Goal: Information Seeking & Learning: Learn about a topic

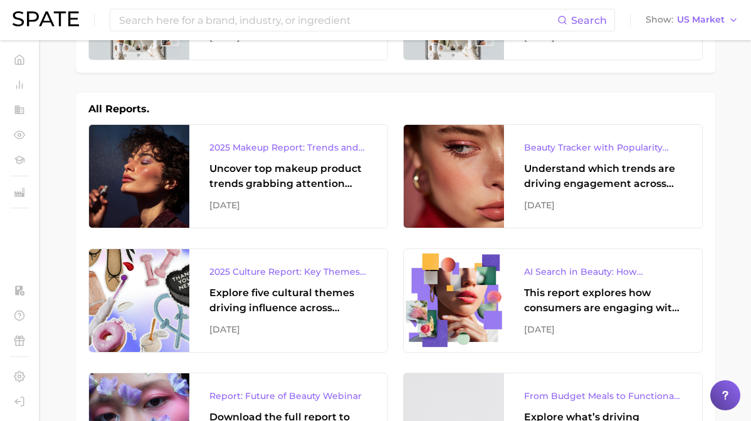
scroll to position [141, 0]
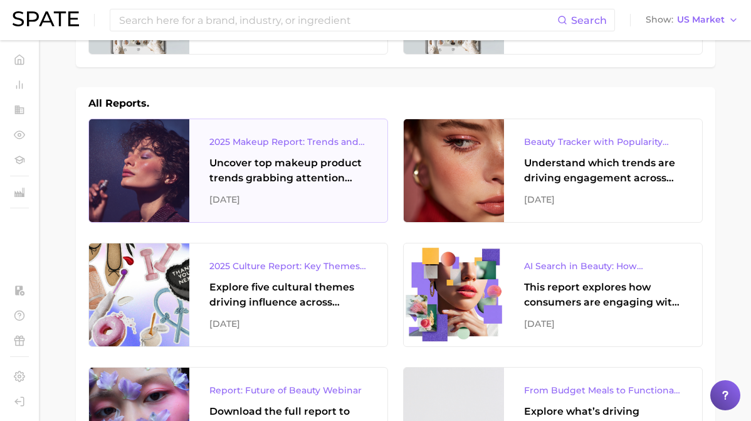
click at [297, 189] on div "2025 Makeup Report: Trends and Brands to Watch Uncover top makeup product trend…" at bounding box center [288, 170] width 198 height 103
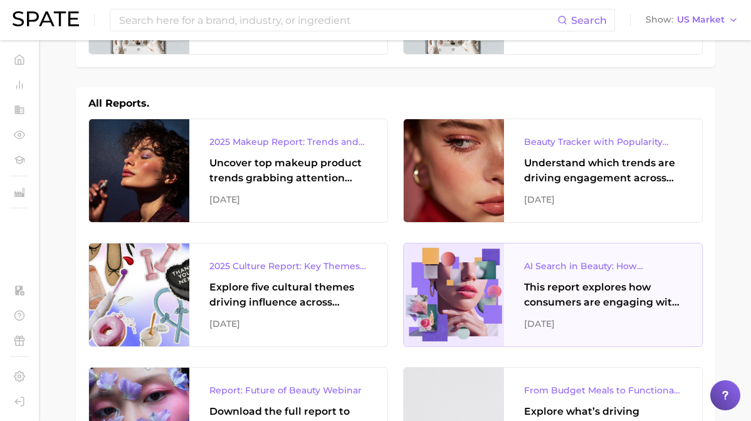
click at [566, 294] on div "This report explores how consumers are engaging with AI-powered search tools — …" at bounding box center [603, 295] width 158 height 30
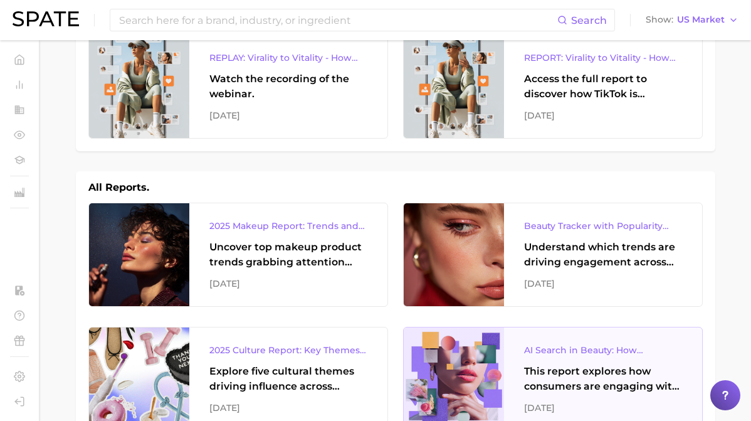
scroll to position [0, 0]
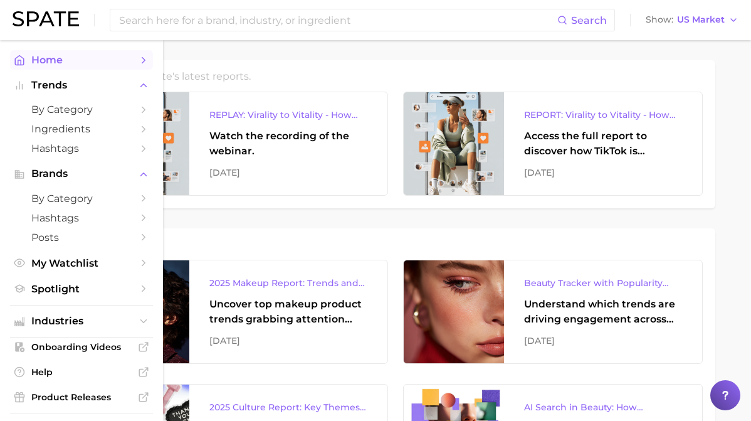
click at [26, 56] on link "Home" at bounding box center [81, 59] width 143 height 19
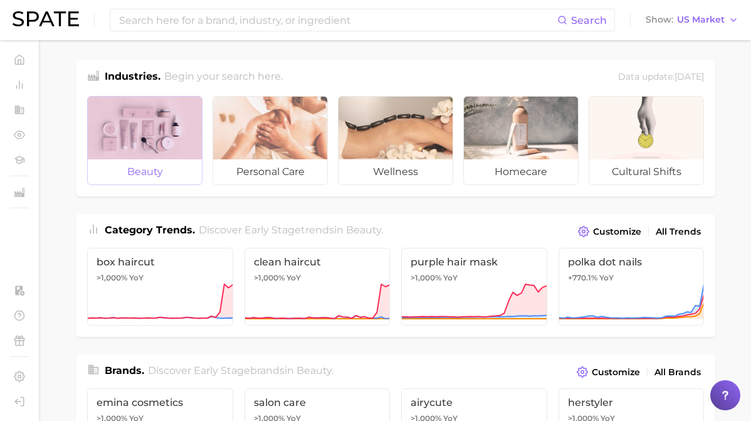
click at [176, 138] on div at bounding box center [145, 128] width 114 height 63
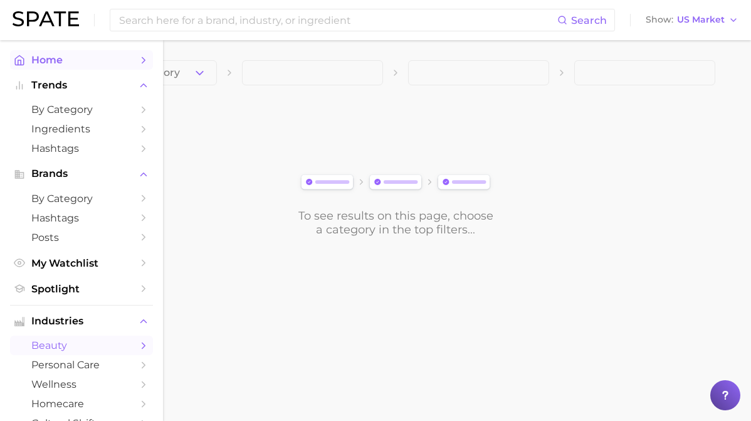
click at [30, 50] on link "Home" at bounding box center [81, 59] width 143 height 19
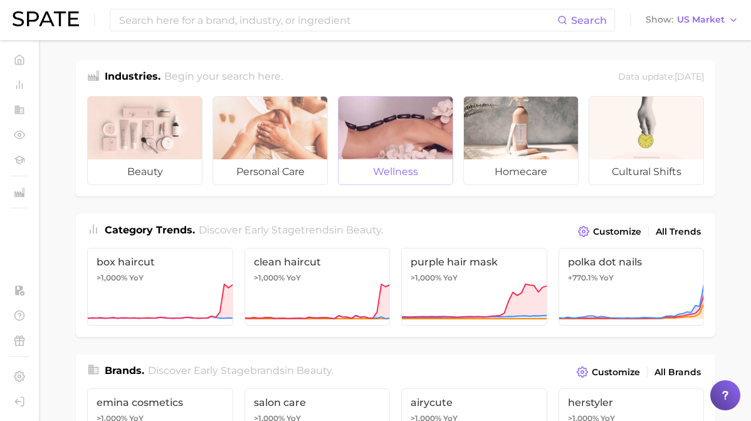
click at [399, 123] on div at bounding box center [395, 128] width 114 height 63
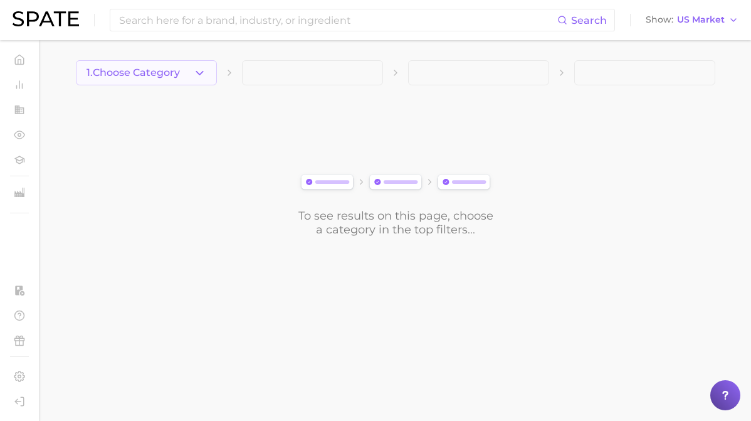
click at [158, 73] on span "1. Choose Category" at bounding box center [133, 72] width 93 height 11
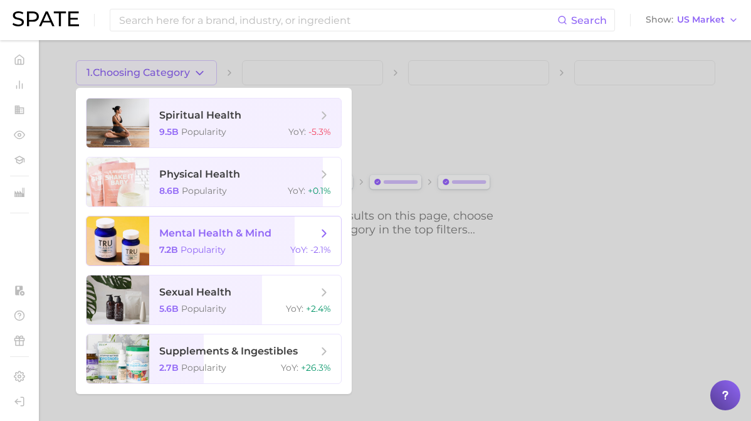
click at [172, 236] on span "mental health & mind" at bounding box center [215, 233] width 112 height 12
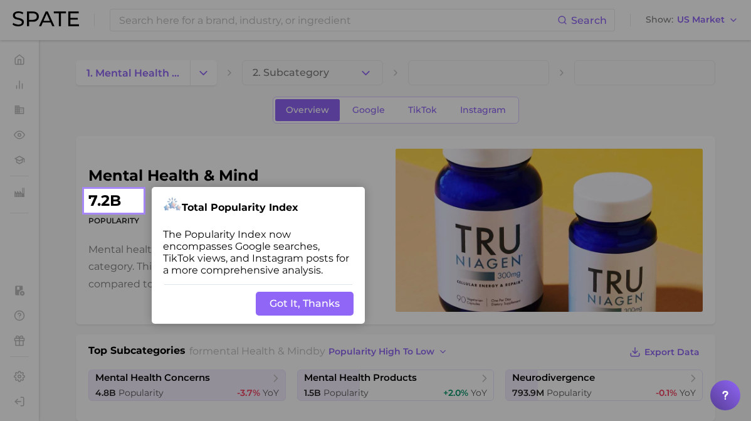
click at [295, 299] on button "Got It, Thanks" at bounding box center [305, 303] width 98 height 24
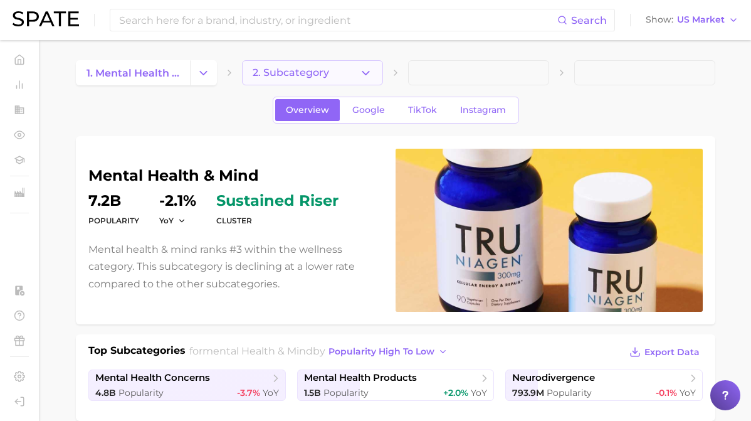
click at [292, 66] on button "2. Subcategory" at bounding box center [312, 72] width 141 height 25
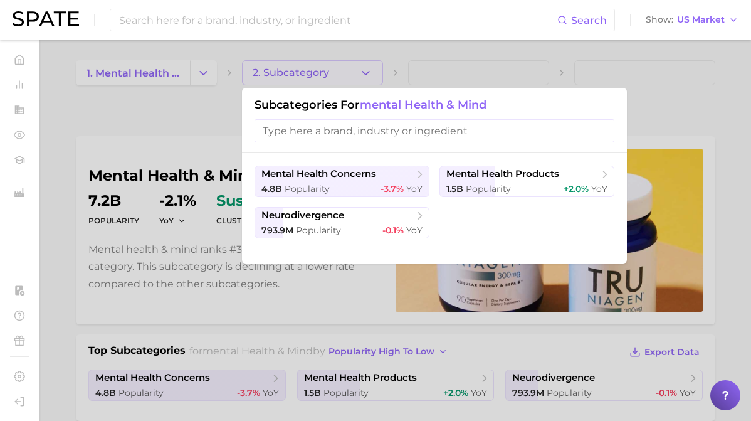
click at [180, 108] on div at bounding box center [375, 210] width 751 height 421
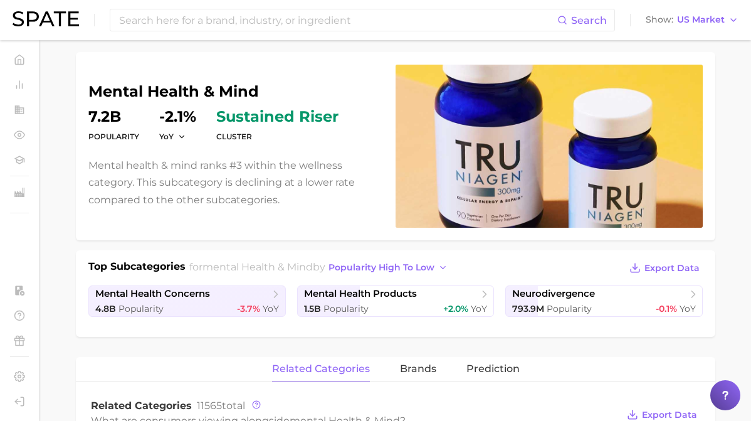
scroll to position [85, 0]
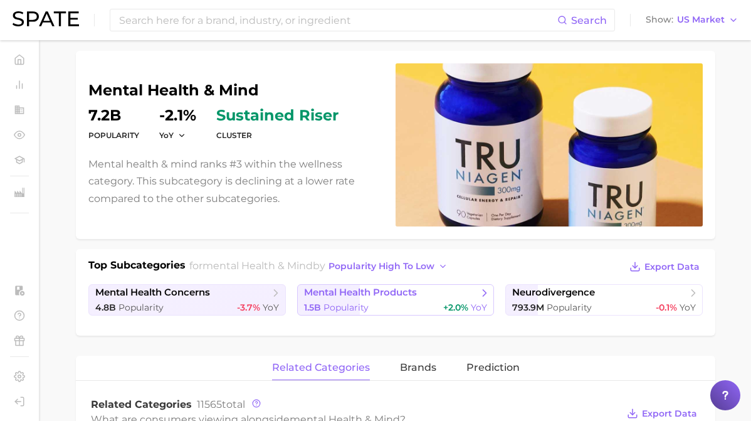
click at [481, 290] on icon at bounding box center [484, 292] width 13 height 13
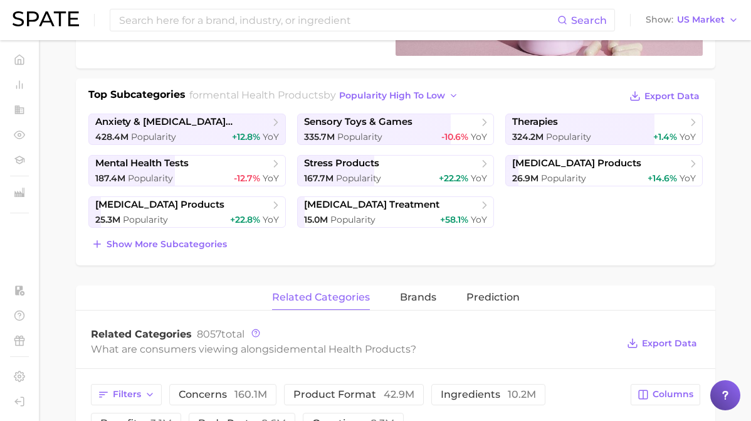
scroll to position [164, 0]
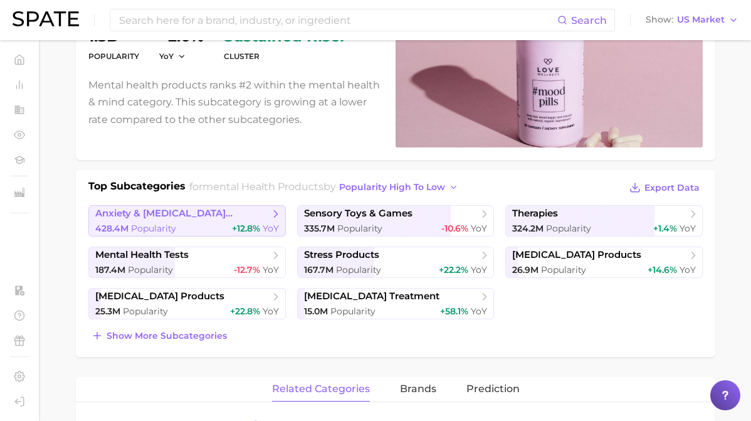
click at [231, 216] on span "anxiety & [MEDICAL_DATA] products" at bounding box center [182, 213] width 174 height 12
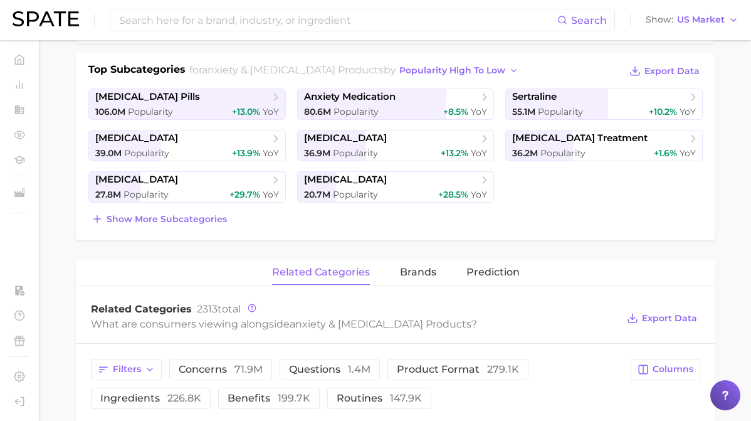
scroll to position [285, 0]
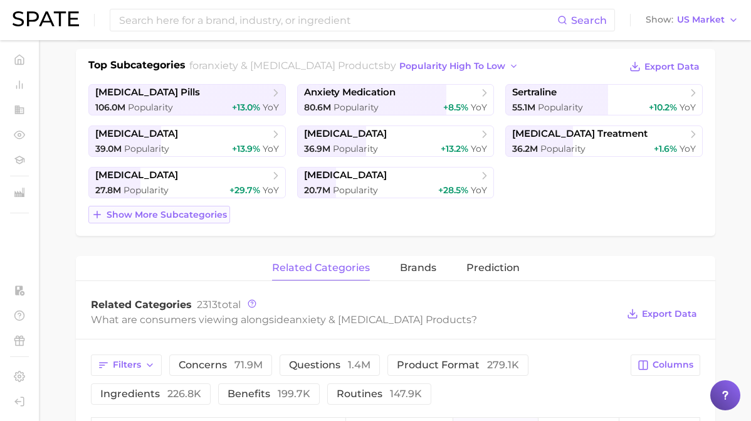
click at [216, 211] on span "Show more subcategories" at bounding box center [167, 214] width 120 height 11
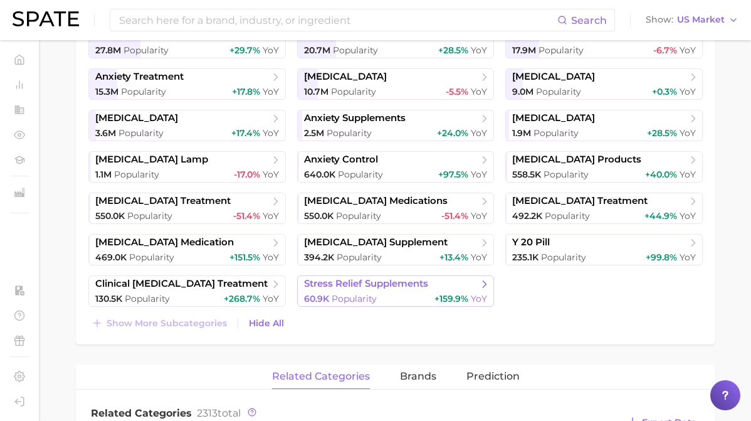
scroll to position [414, 0]
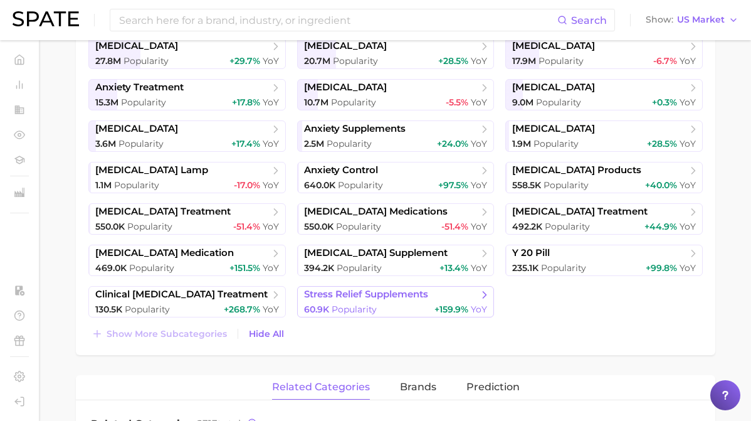
click at [394, 309] on div "60.9k Popularity +159.9% YoY" at bounding box center [396, 309] width 184 height 12
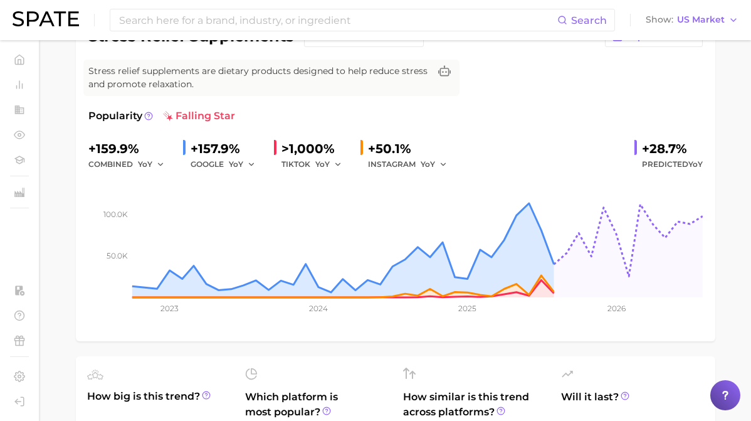
scroll to position [123, 0]
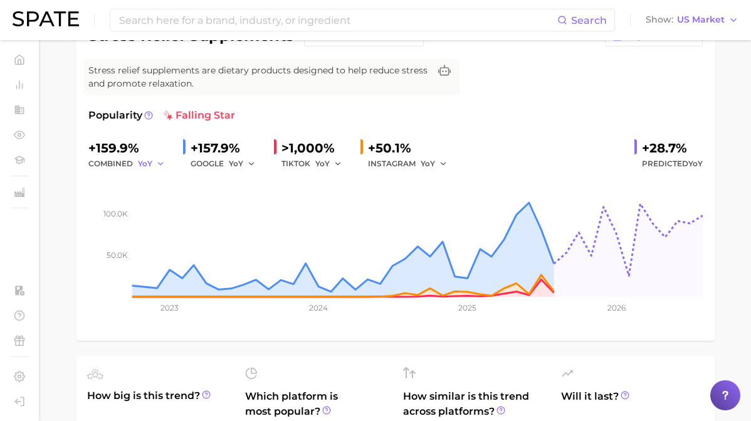
click at [157, 165] on icon "button" at bounding box center [160, 163] width 9 height 9
click at [162, 233] on span "MoM" at bounding box center [155, 228] width 22 height 11
click at [255, 163] on icon "button" at bounding box center [251, 163] width 9 height 9
click at [255, 235] on button "MoM" at bounding box center [298, 229] width 138 height 23
click at [332, 162] on button "YoY" at bounding box center [328, 163] width 27 height 15
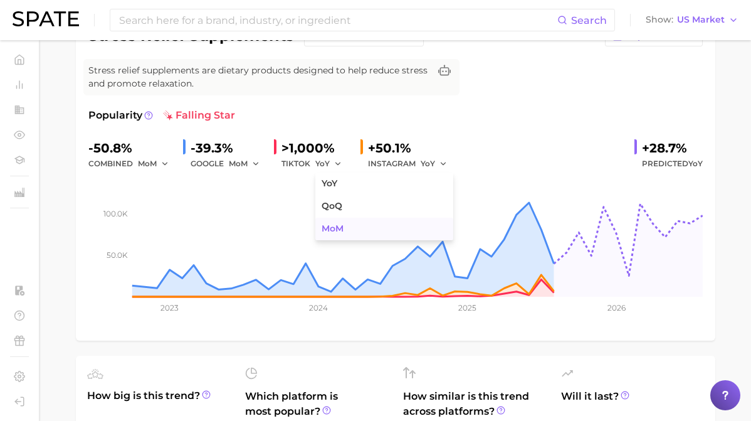
click at [345, 227] on button "MoM" at bounding box center [384, 229] width 138 height 23
click at [446, 157] on button "YoY" at bounding box center [434, 163] width 27 height 15
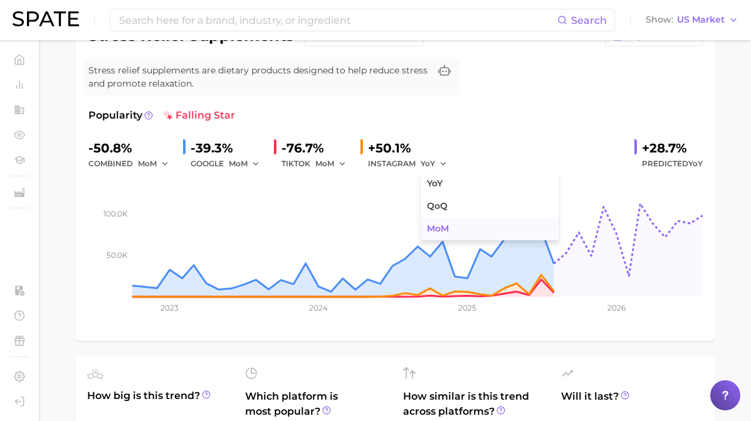
click at [438, 223] on button "MoM" at bounding box center [490, 229] width 138 height 23
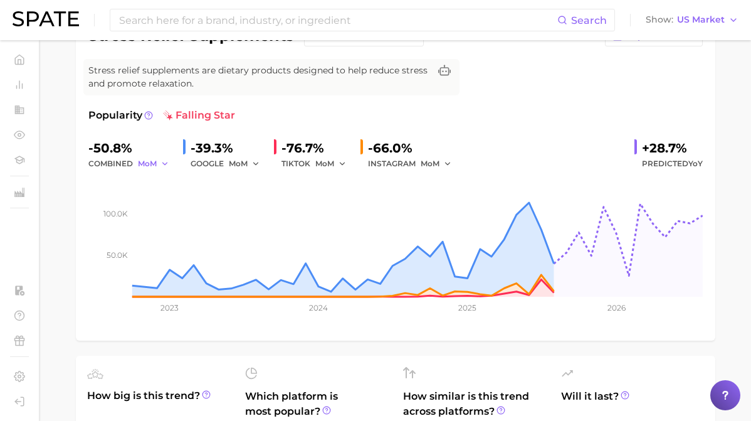
click at [153, 165] on span "MoM" at bounding box center [147, 163] width 19 height 11
click at [164, 212] on button "QoQ" at bounding box center [207, 206] width 138 height 23
click at [258, 161] on icon "button" at bounding box center [255, 163] width 9 height 9
click at [259, 212] on button "QoQ" at bounding box center [298, 206] width 138 height 23
click at [335, 167] on button "MoM" at bounding box center [330, 163] width 31 height 15
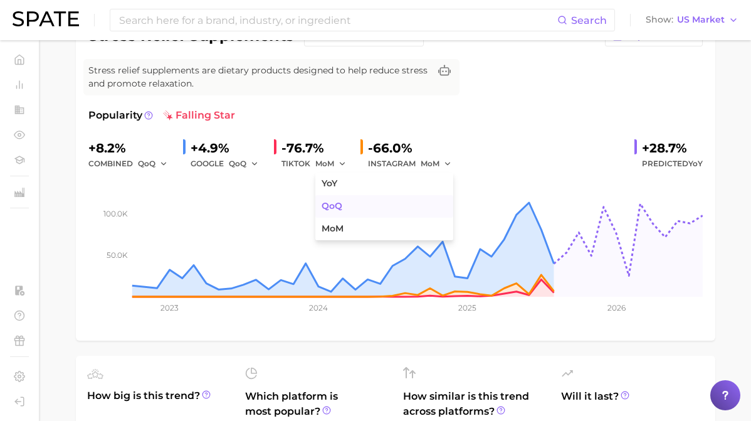
click at [340, 202] on span "QoQ" at bounding box center [332, 206] width 21 height 11
click at [443, 161] on icon "button" at bounding box center [447, 163] width 9 height 9
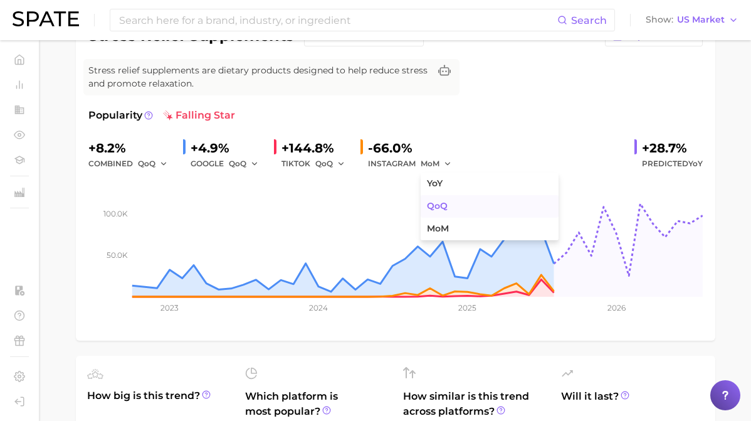
click at [446, 211] on button "QoQ" at bounding box center [490, 206] width 138 height 23
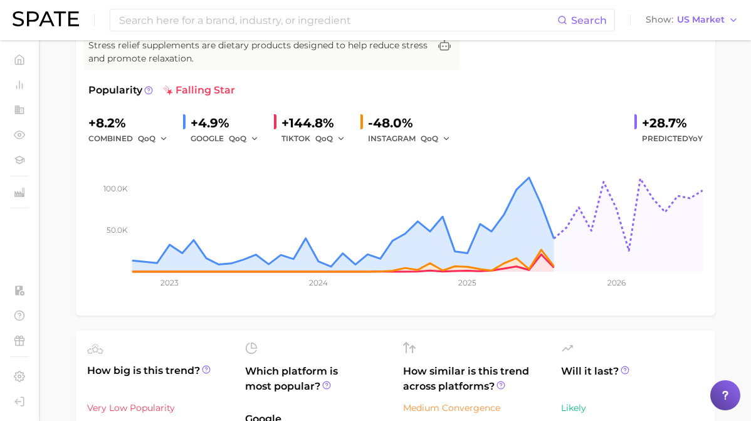
scroll to position [0, 0]
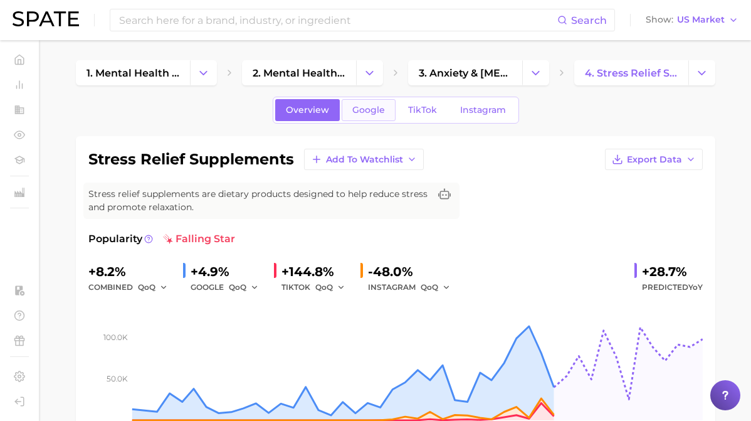
click at [353, 118] on link "Google" at bounding box center [369, 110] width 54 height 22
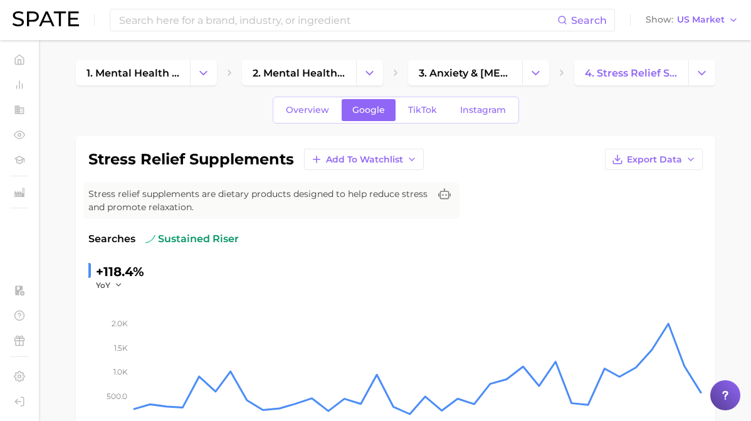
click at [416, 115] on span "TikTok" at bounding box center [422, 110] width 29 height 11
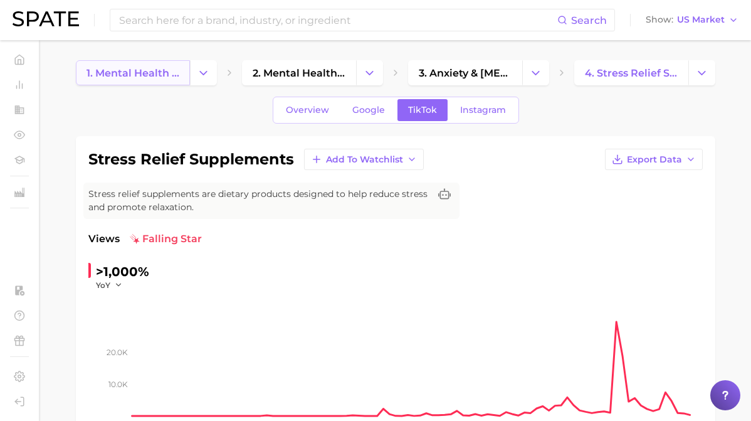
click at [146, 68] on span "1. mental health & mind" at bounding box center [133, 73] width 93 height 12
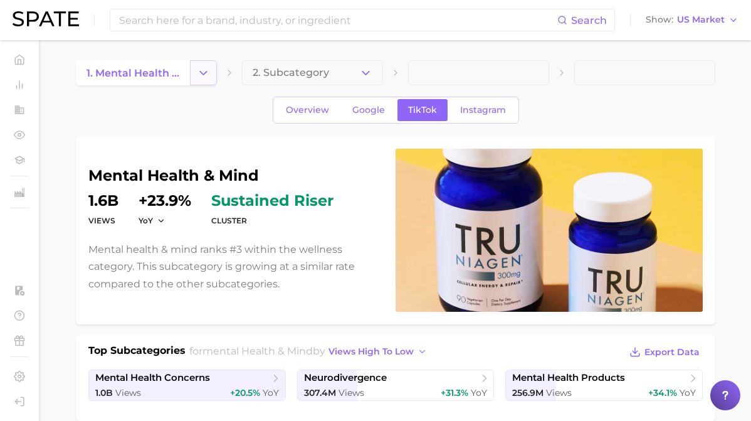
click at [194, 73] on button "Change Category" at bounding box center [203, 72] width 27 height 25
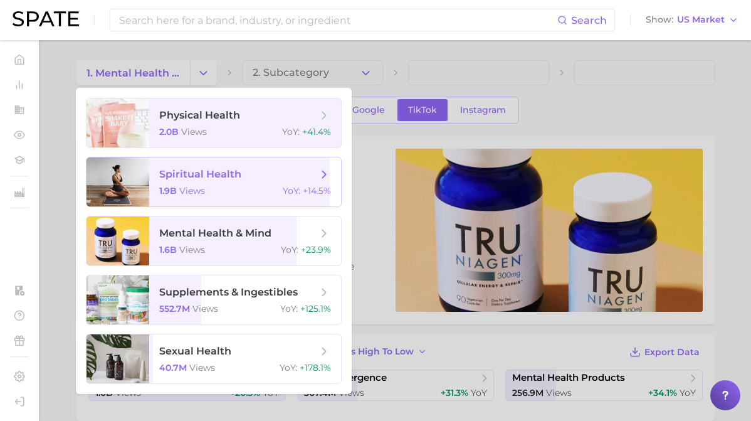
click at [194, 191] on span "views" at bounding box center [192, 190] width 26 height 11
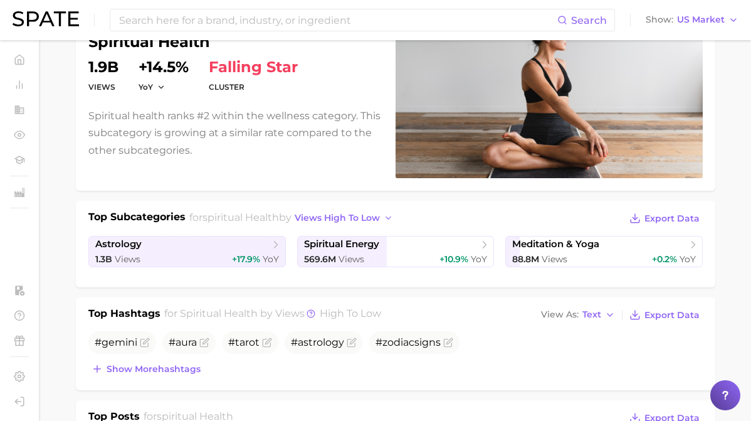
scroll to position [237, 0]
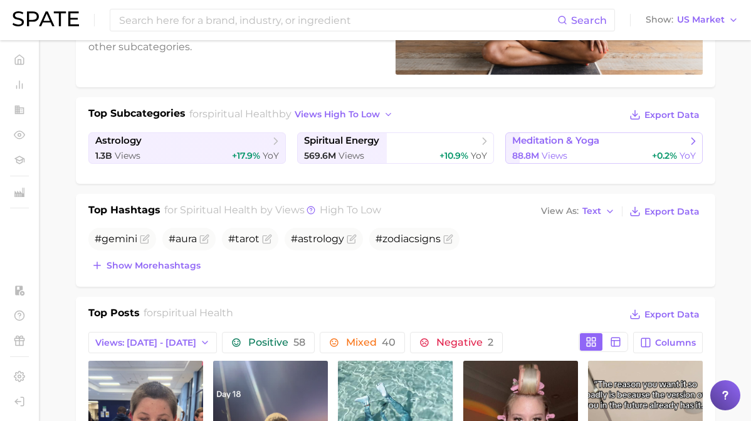
click at [622, 159] on div "88.8m Views +0.2% YoY" at bounding box center [604, 156] width 184 height 12
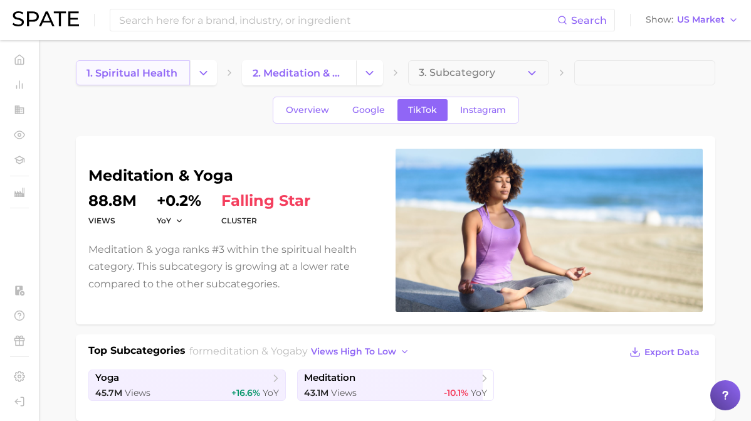
click at [148, 78] on span "1. spiritual health" at bounding box center [132, 73] width 91 height 12
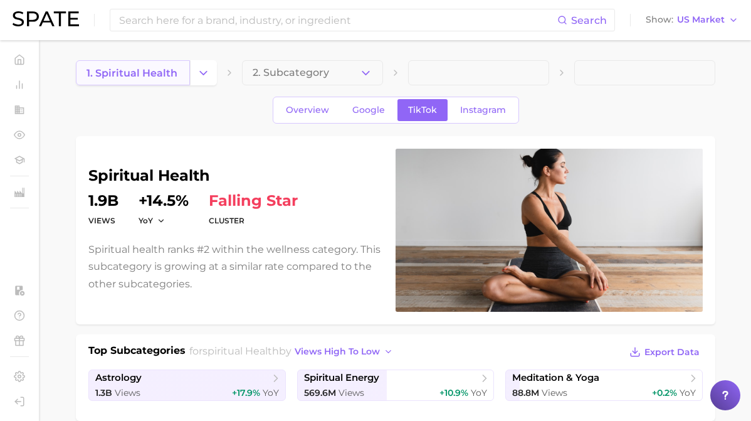
click at [182, 77] on link "1. spiritual health" at bounding box center [133, 72] width 114 height 25
click at [212, 74] on button "Change Category" at bounding box center [203, 72] width 27 height 25
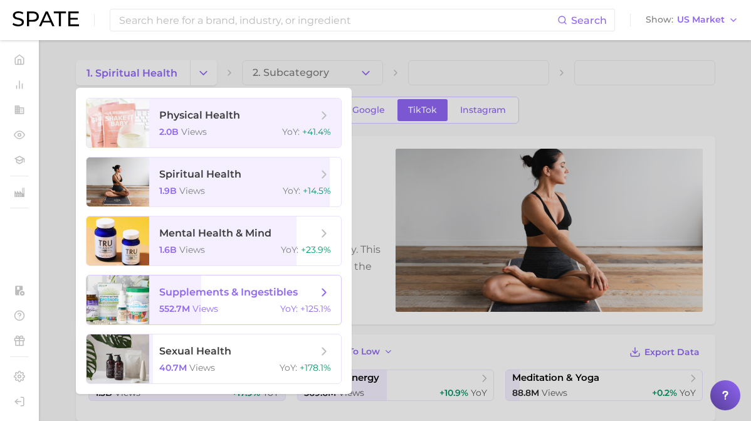
click at [196, 296] on span "supplements & ingestibles" at bounding box center [228, 292] width 139 height 12
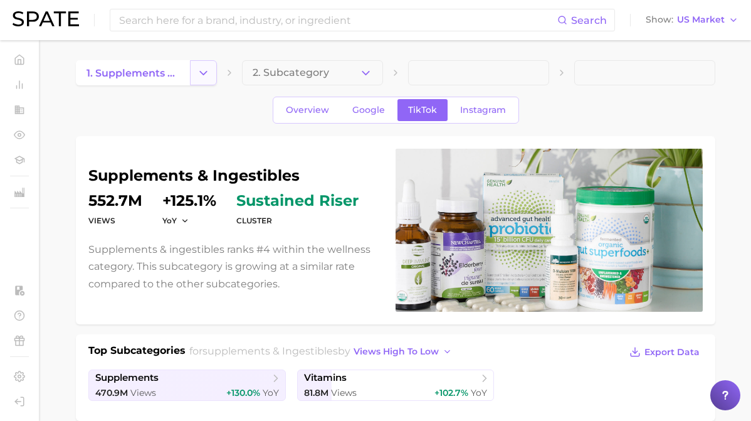
click at [195, 69] on button "Change Category" at bounding box center [203, 72] width 27 height 25
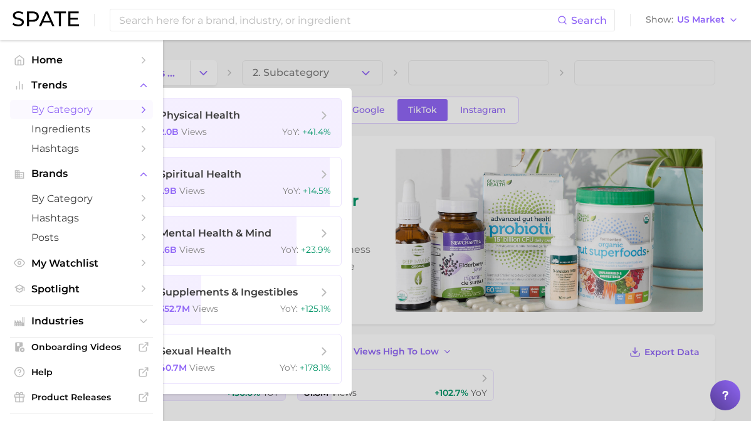
click at [42, 111] on span "by Category" at bounding box center [81, 109] width 100 height 12
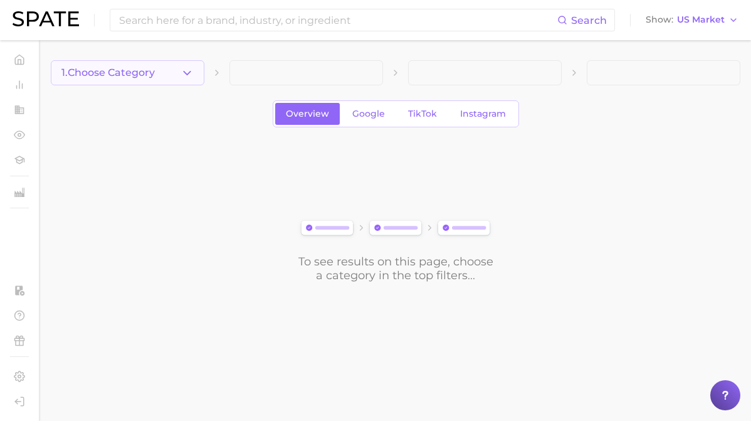
click at [111, 76] on span "1. Choose Category" at bounding box center [107, 72] width 93 height 11
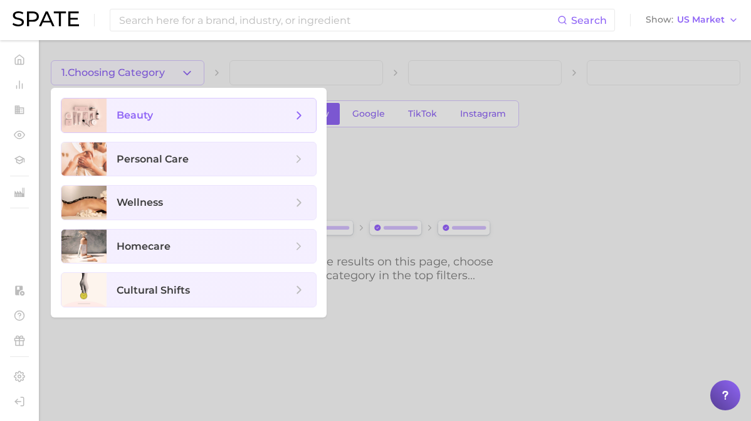
click at [152, 115] on span "beauty" at bounding box center [135, 115] width 36 height 12
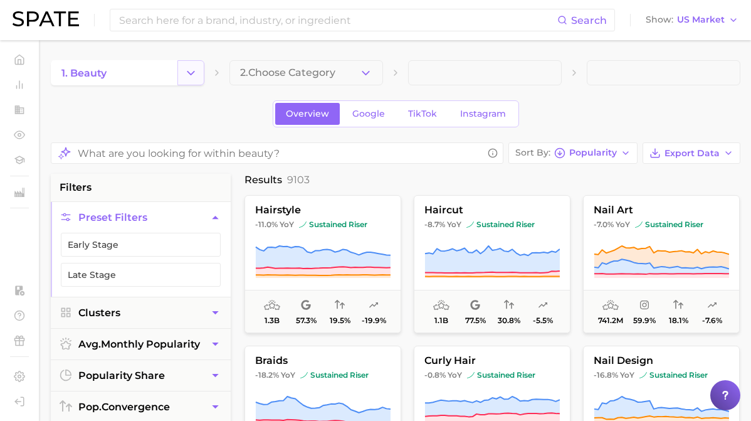
click at [191, 71] on icon "Change Category" at bounding box center [190, 72] width 13 height 13
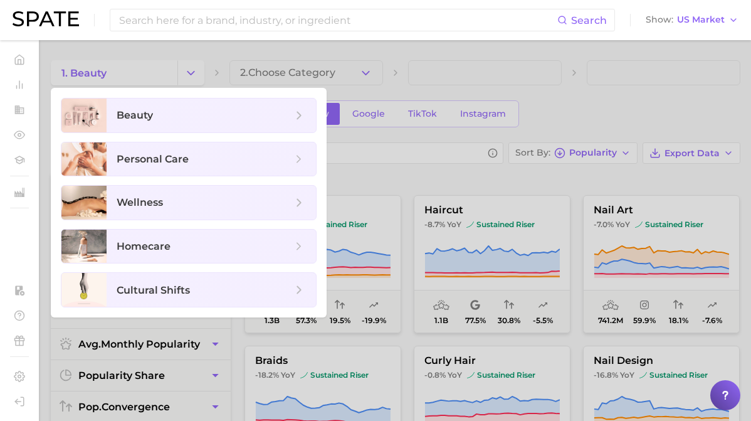
click at [347, 73] on div at bounding box center [375, 210] width 751 height 421
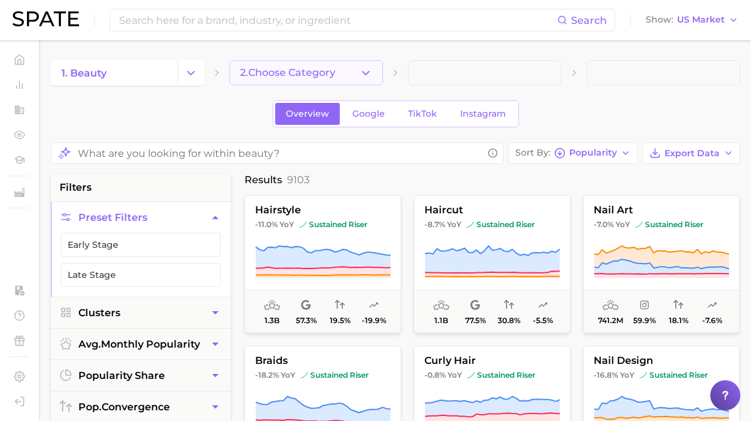
click at [378, 73] on button "2. Choose Category" at bounding box center [306, 72] width 154 height 25
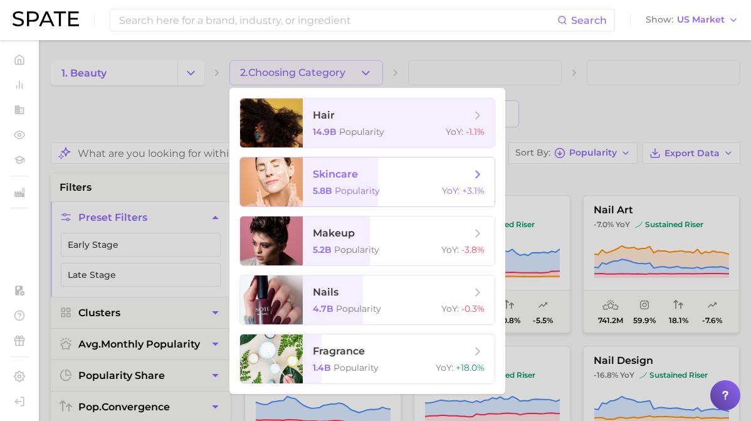
click at [369, 185] on span "skincare 5.8b Popularity YoY : +3.1%" at bounding box center [399, 181] width 192 height 49
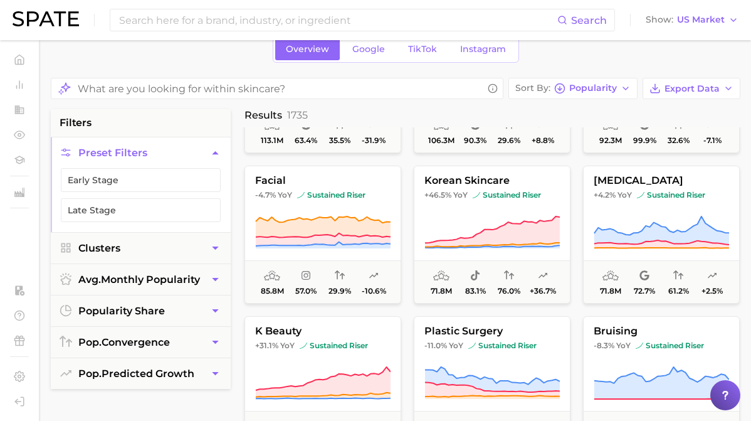
scroll to position [420, 0]
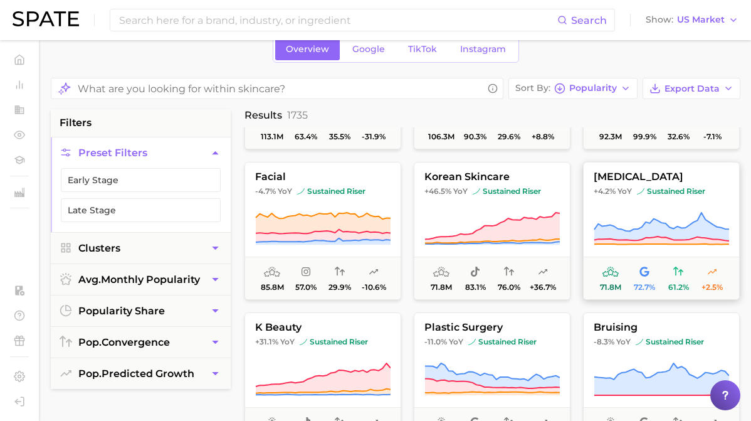
click at [623, 198] on button "[MEDICAL_DATA] +4.2% YoY sustained riser 71.8m 72.7% 61.2% +2.5%" at bounding box center [661, 231] width 157 height 138
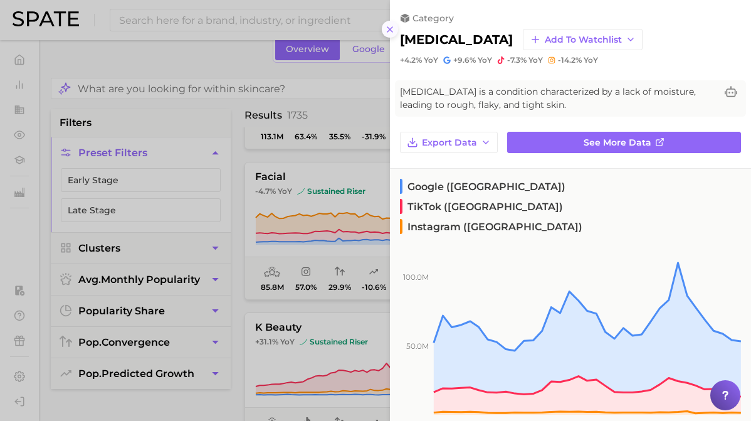
click at [391, 29] on icon at bounding box center [390, 29] width 10 height 10
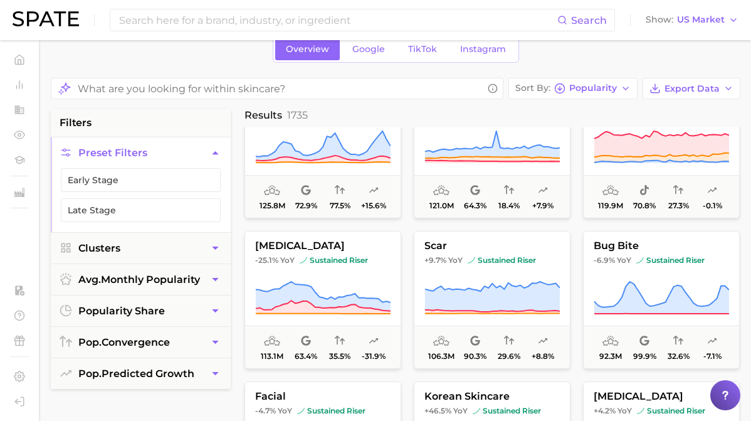
scroll to position [0, 0]
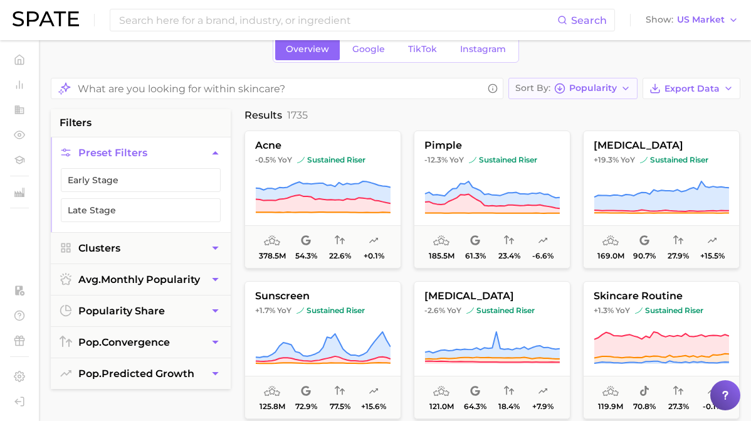
click at [602, 85] on span "Popularity" at bounding box center [593, 88] width 48 height 7
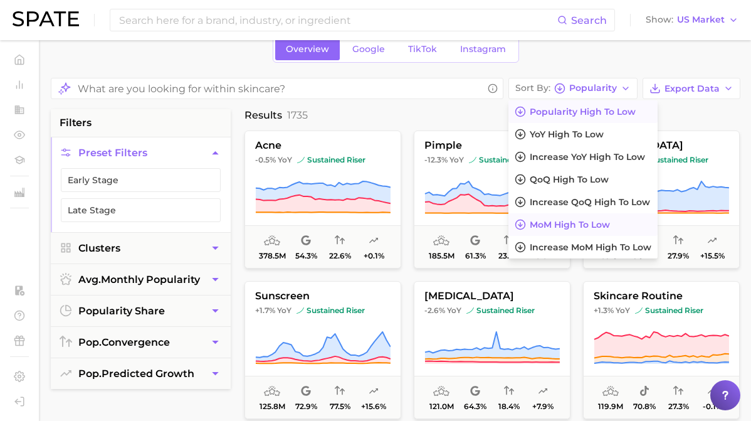
click at [579, 229] on span "MoM high to low" at bounding box center [570, 224] width 80 height 11
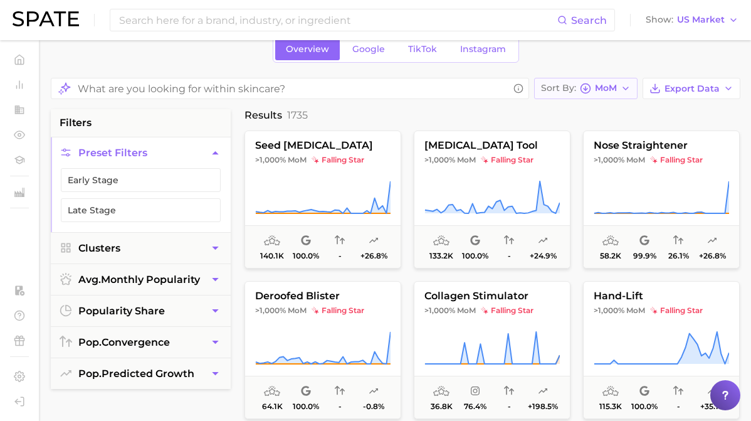
click at [609, 92] on span "MoM" at bounding box center [606, 88] width 22 height 7
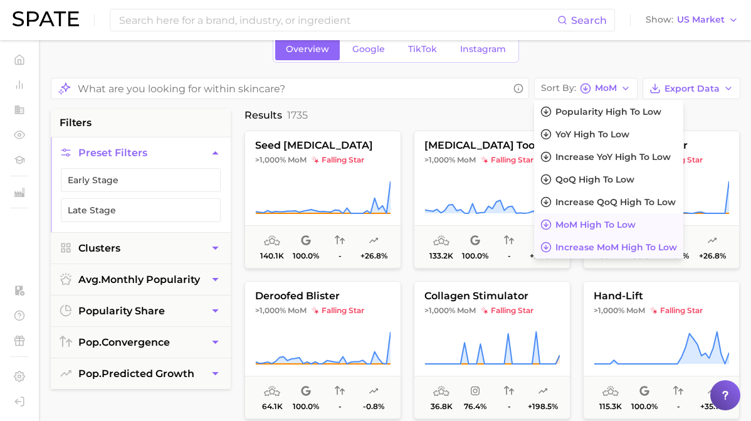
click at [611, 249] on span "Increase MoM high to low" at bounding box center [616, 247] width 122 height 11
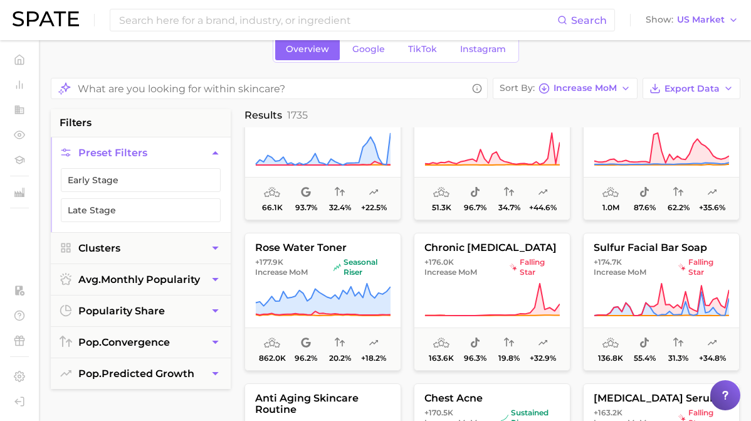
scroll to position [9081, 0]
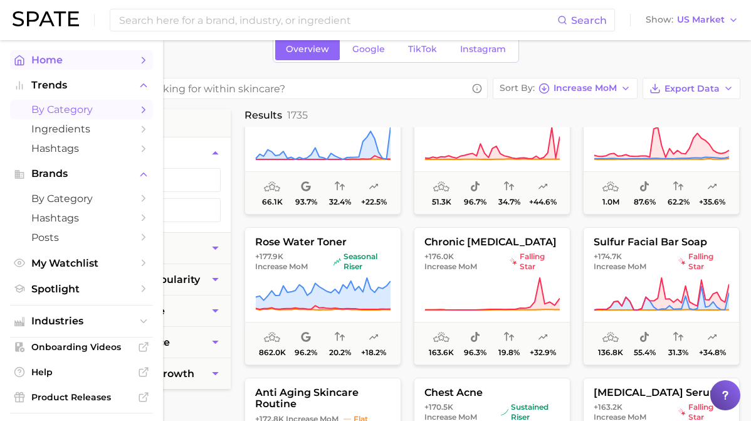
click at [19, 60] on polyline "Sidebar" at bounding box center [19, 62] width 3 height 5
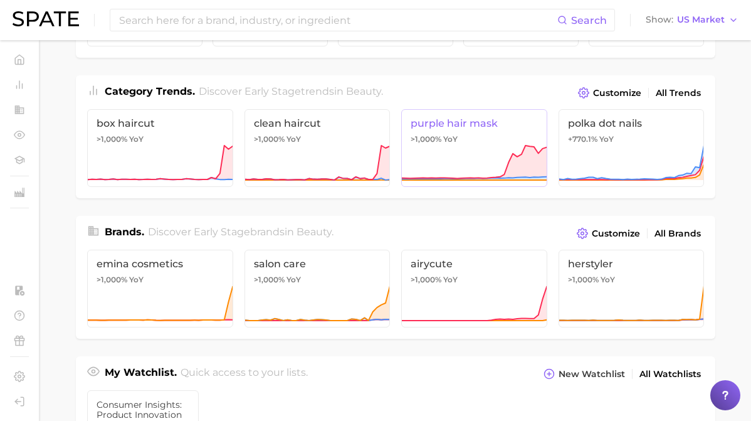
scroll to position [140, 0]
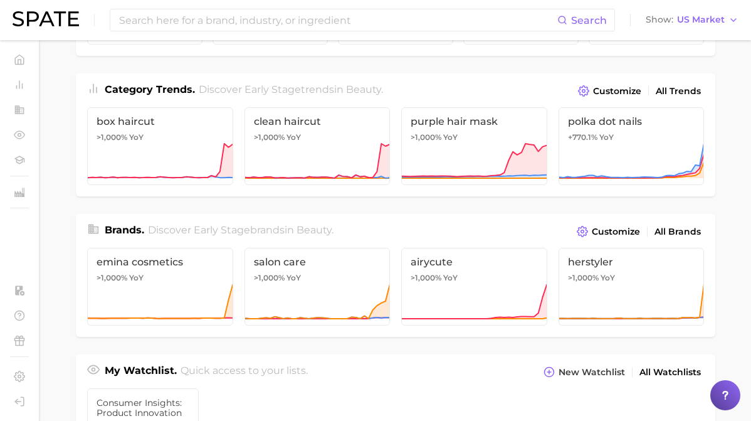
click at [391, 85] on div "Category Trends . Discover Early Stage trends in beauty . Customize All Trends" at bounding box center [395, 86] width 639 height 26
click at [607, 90] on span "Customize" at bounding box center [617, 91] width 48 height 11
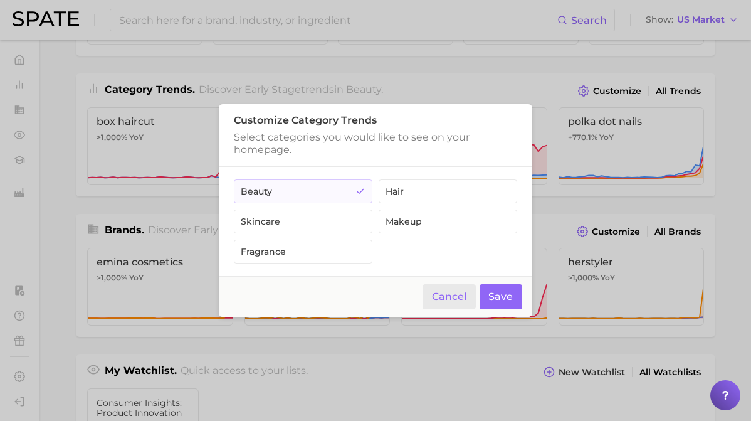
click at [461, 300] on button "Cancel" at bounding box center [448, 297] width 53 height 26
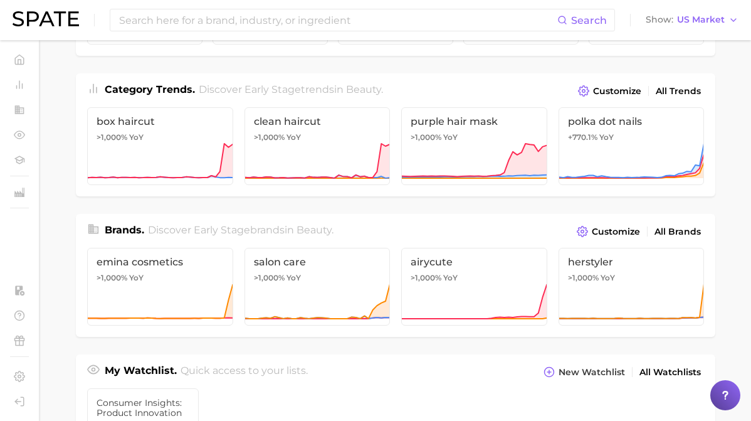
click at [133, 89] on span "Category Trends ." at bounding box center [150, 89] width 90 height 12
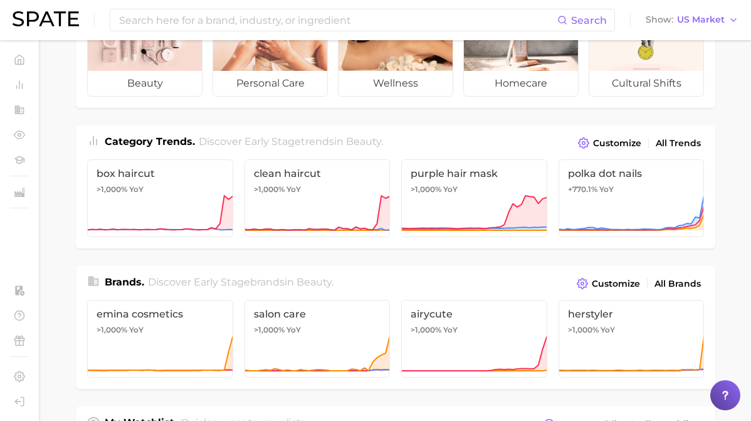
scroll to position [0, 0]
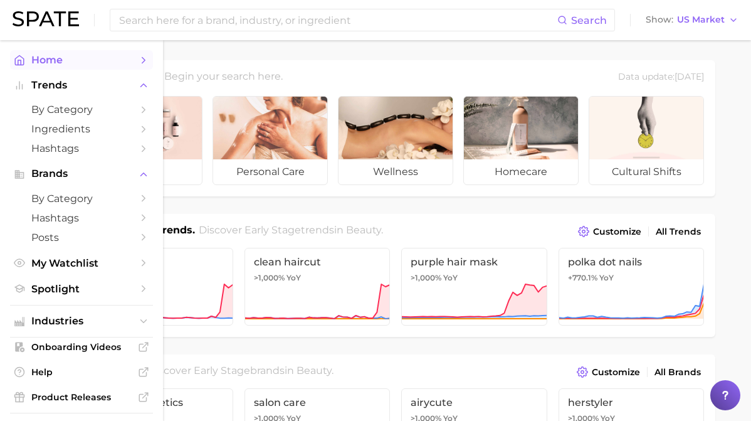
click at [18, 61] on polyline "Sidebar" at bounding box center [19, 62] width 3 height 5
click at [48, 90] on span "Trends" at bounding box center [81, 85] width 100 height 11
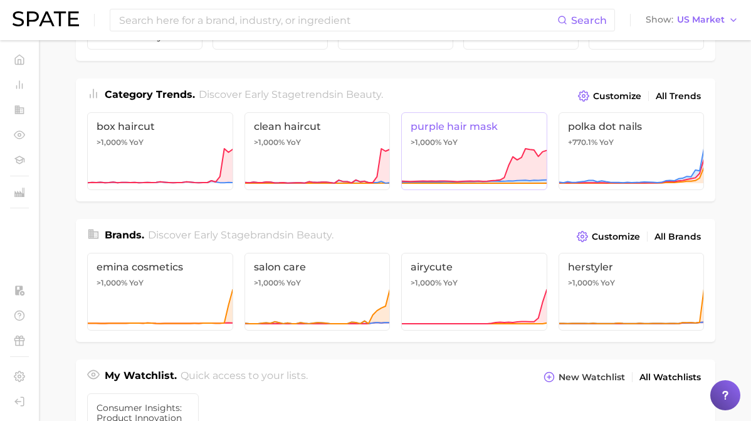
scroll to position [147, 0]
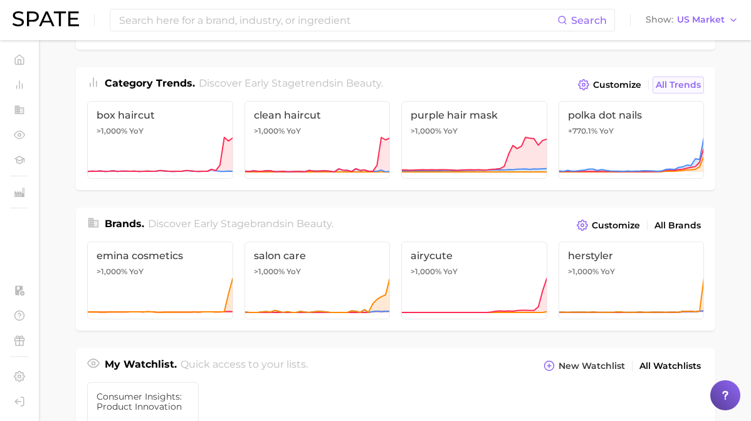
click at [661, 81] on span "All Trends" at bounding box center [678, 85] width 45 height 11
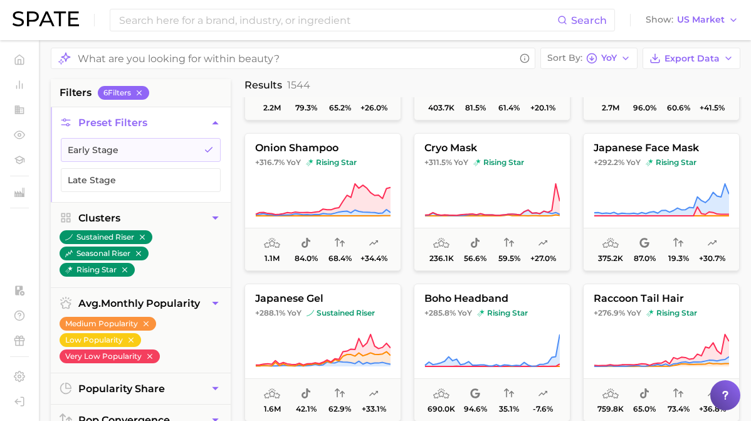
scroll to position [1022, 0]
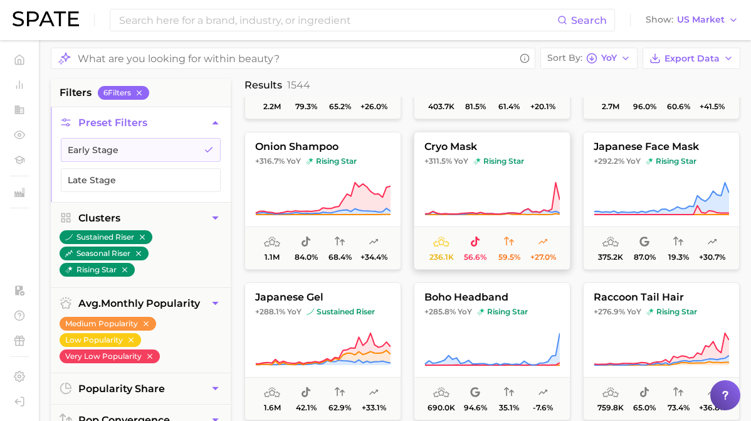
click at [464, 166] on span "YoY" at bounding box center [461, 161] width 14 height 10
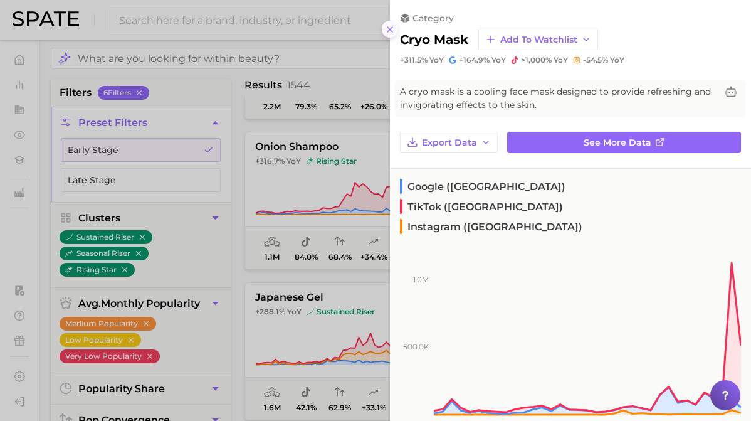
click at [392, 30] on icon at bounding box center [390, 29] width 10 height 10
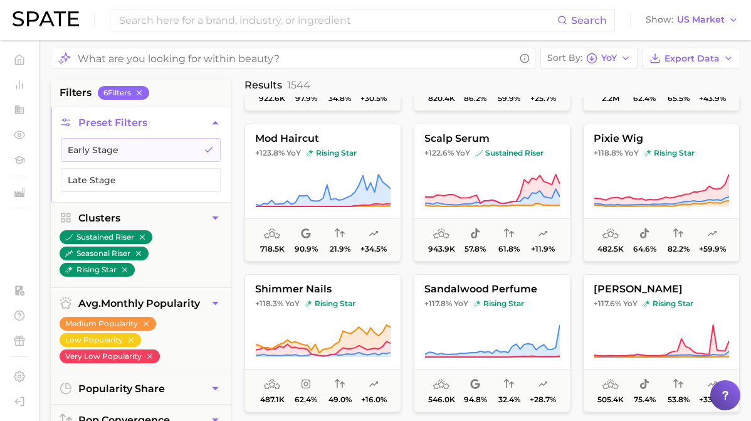
scroll to position [5138, 0]
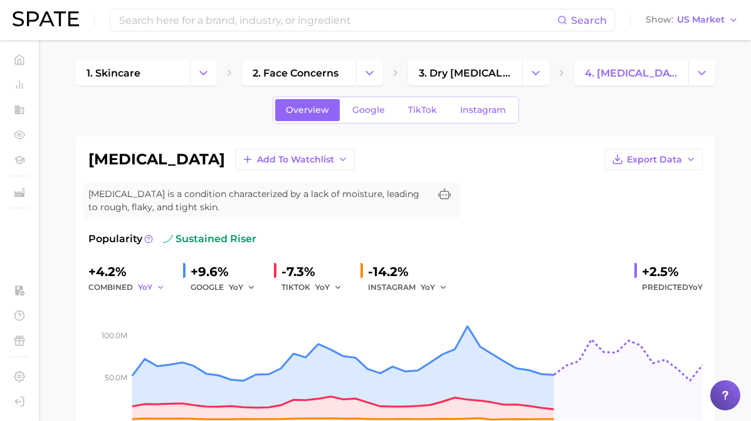
click at [156, 286] on icon "button" at bounding box center [160, 287] width 9 height 9
click at [156, 354] on span "MoM" at bounding box center [155, 352] width 22 height 11
click at [248, 291] on icon "button" at bounding box center [251, 287] width 9 height 9
click at [252, 359] on button "MoM" at bounding box center [298, 352] width 138 height 23
click at [327, 291] on span "YoY" at bounding box center [322, 286] width 14 height 11
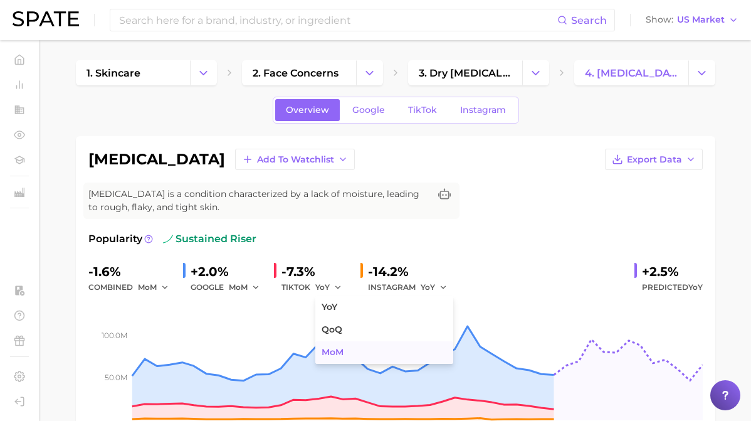
click at [329, 352] on span "MoM" at bounding box center [333, 352] width 22 height 11
click at [435, 281] on button "YoY" at bounding box center [434, 287] width 27 height 15
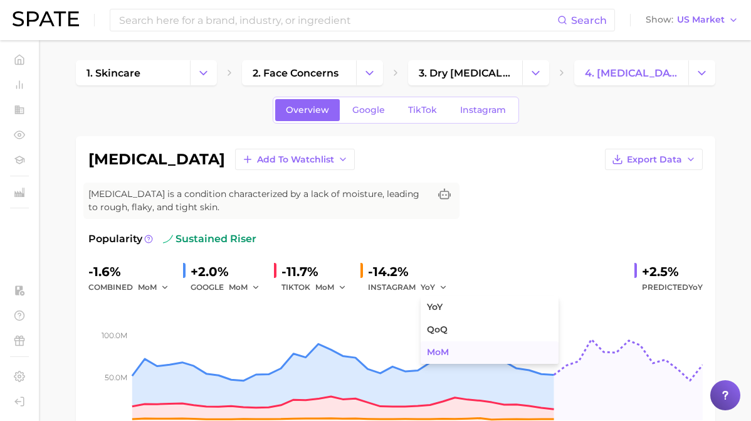
click at [439, 352] on span "MoM" at bounding box center [438, 352] width 22 height 11
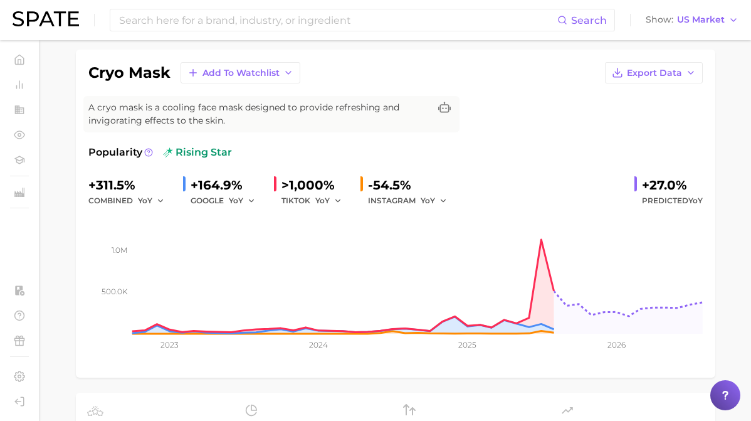
scroll to position [87, 0]
click at [147, 201] on span "YoY" at bounding box center [145, 199] width 14 height 11
click at [163, 274] on button "MoM" at bounding box center [207, 265] width 138 height 23
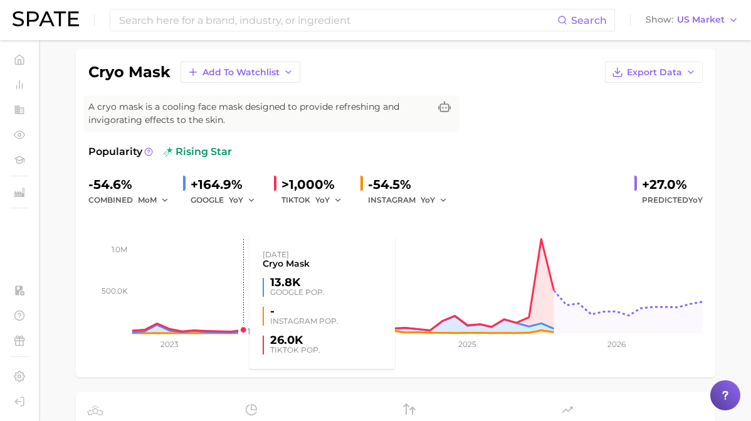
click at [236, 207] on rect at bounding box center [395, 269] width 614 height 125
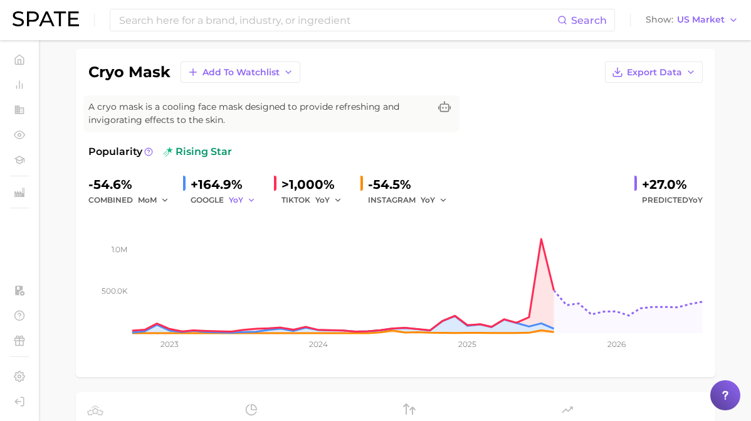
click at [237, 204] on span "YoY" at bounding box center [236, 199] width 14 height 11
click at [254, 265] on span "MoM" at bounding box center [246, 265] width 22 height 11
click at [327, 199] on span "YoY" at bounding box center [322, 199] width 14 height 11
click at [341, 269] on span "MoM" at bounding box center [333, 265] width 22 height 11
click at [433, 201] on span "YoY" at bounding box center [428, 199] width 14 height 11
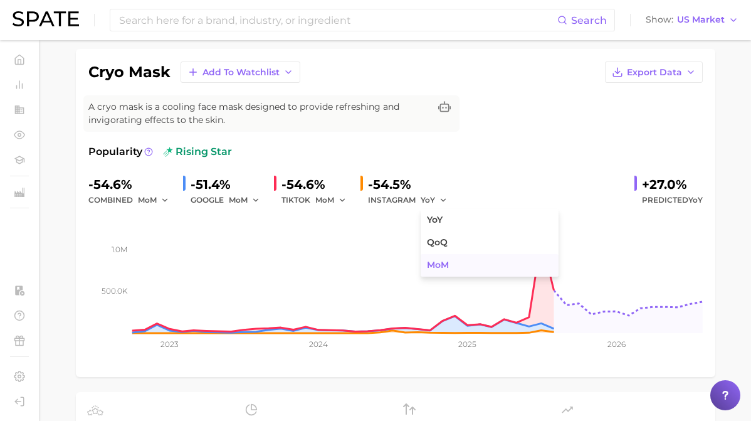
click at [439, 267] on span "MoM" at bounding box center [438, 265] width 22 height 11
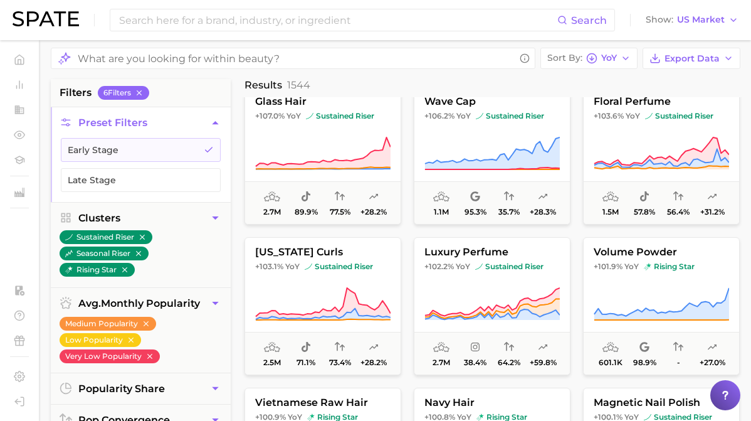
scroll to position [6493, 0]
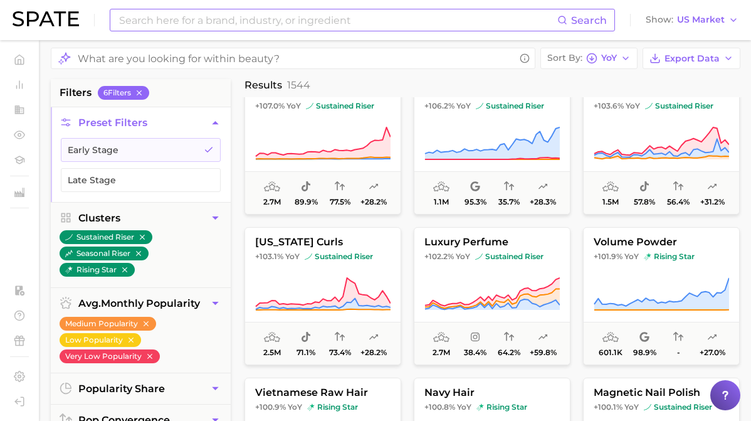
click at [172, 23] on input at bounding box center [337, 19] width 439 height 21
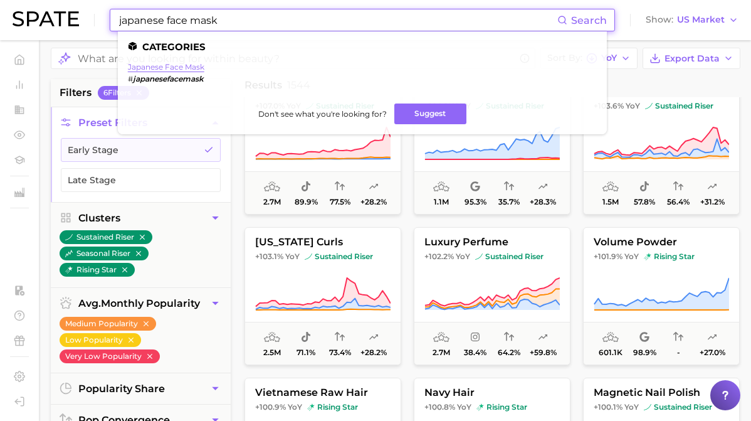
type input "japanese face mask"
click at [150, 70] on link "japanese face mask" at bounding box center [166, 66] width 76 height 9
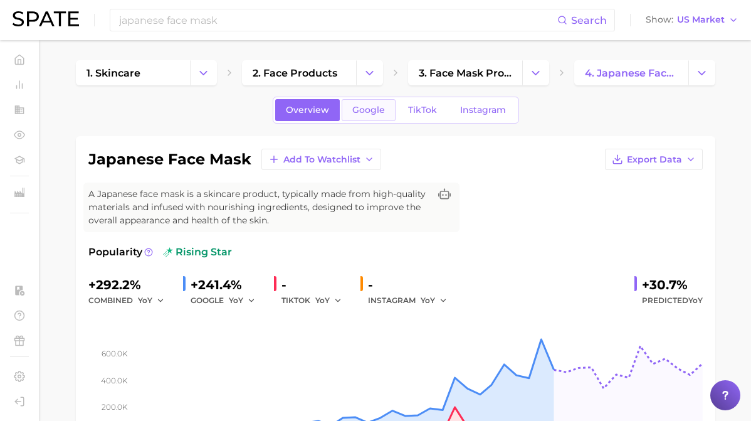
click at [375, 110] on span "Google" at bounding box center [368, 110] width 33 height 11
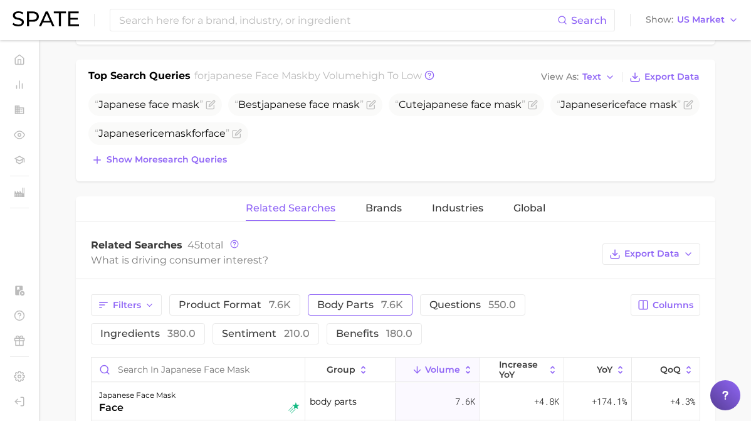
scroll to position [476, 0]
click at [148, 162] on span "Show more search queries" at bounding box center [167, 159] width 120 height 11
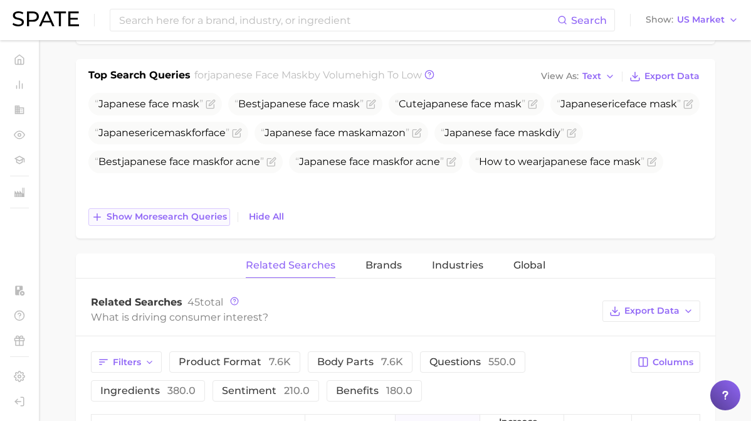
click at [214, 221] on span "Show more search queries" at bounding box center [167, 216] width 120 height 11
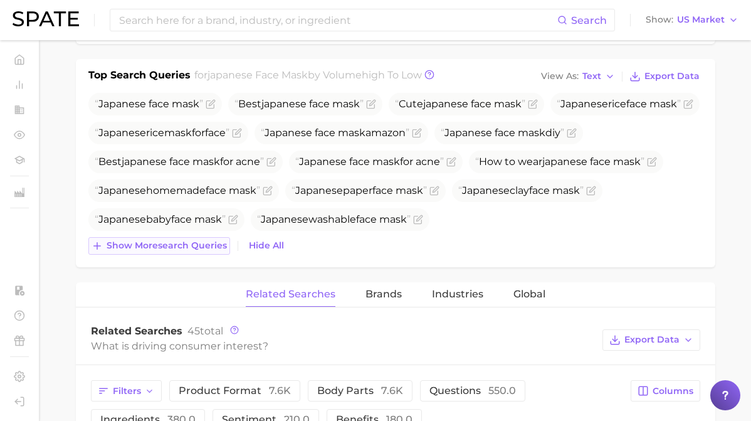
click at [209, 248] on span "Show more search queries" at bounding box center [167, 245] width 120 height 11
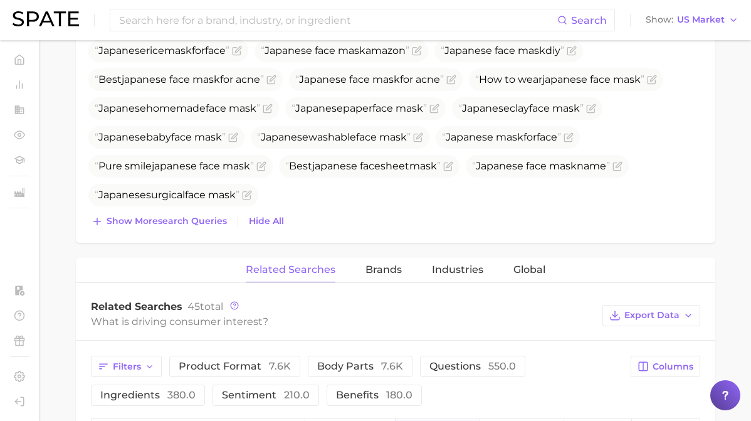
scroll to position [654, 0]
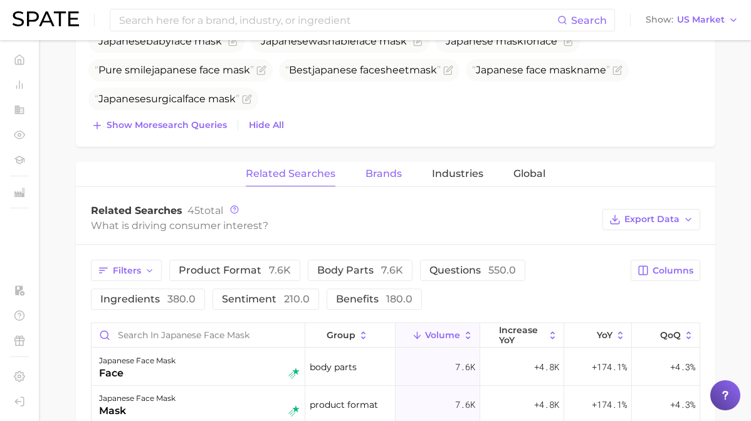
click at [387, 178] on span "Brands" at bounding box center [383, 173] width 36 height 11
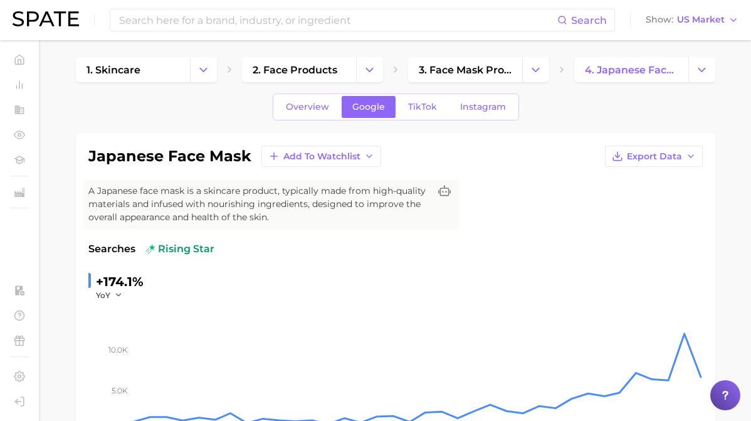
scroll to position [0, 0]
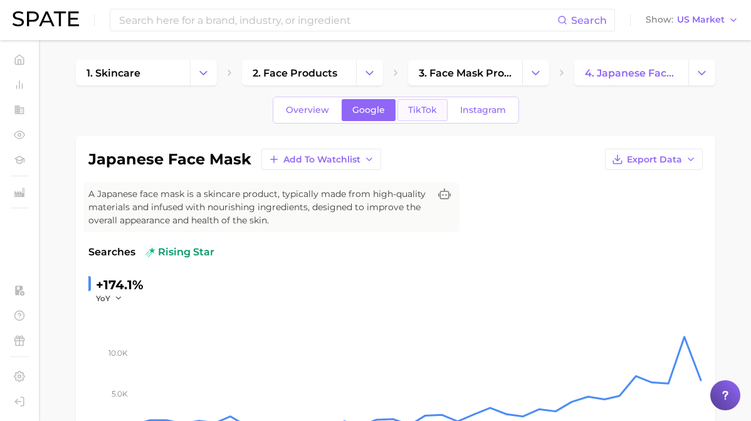
click at [434, 103] on link "TikTok" at bounding box center [422, 110] width 50 height 22
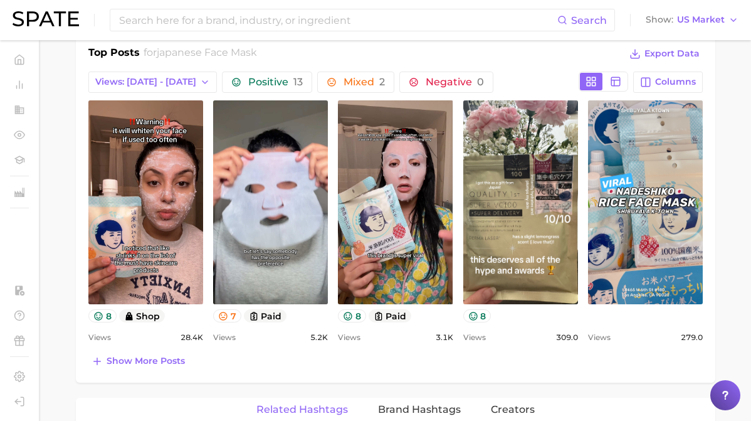
scroll to position [647, 0]
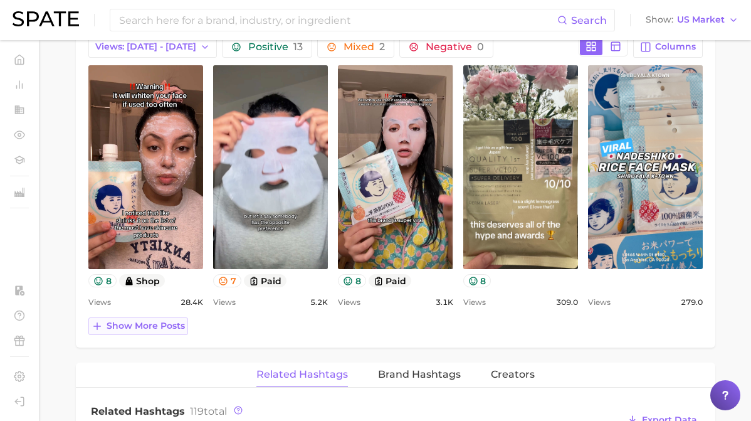
click at [160, 323] on span "Show more posts" at bounding box center [146, 325] width 78 height 11
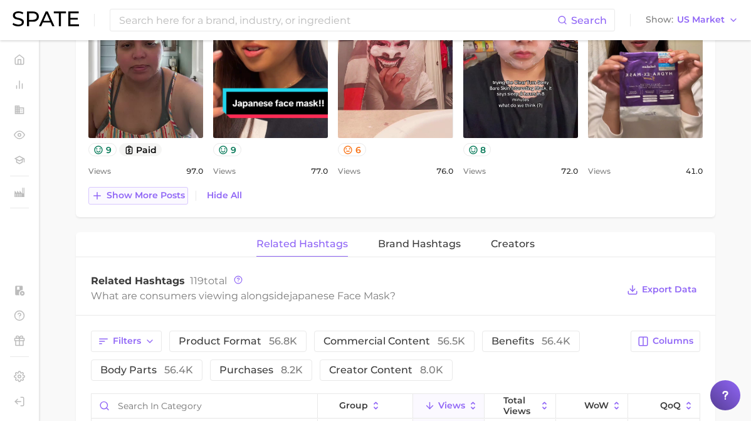
scroll to position [1073, 0]
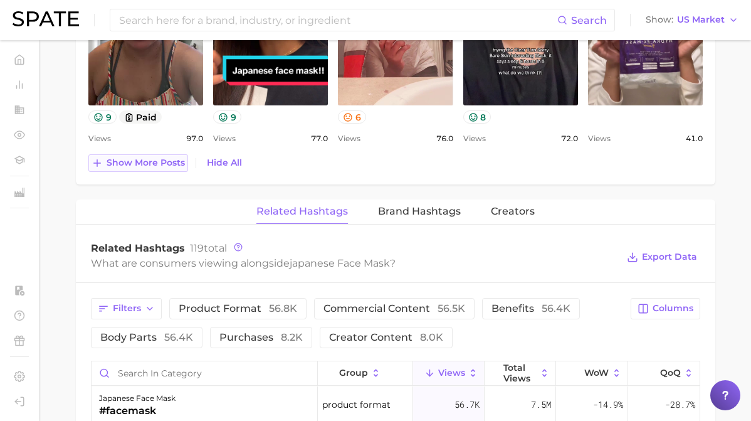
click at [175, 170] on button "Show more posts" at bounding box center [138, 163] width 100 height 18
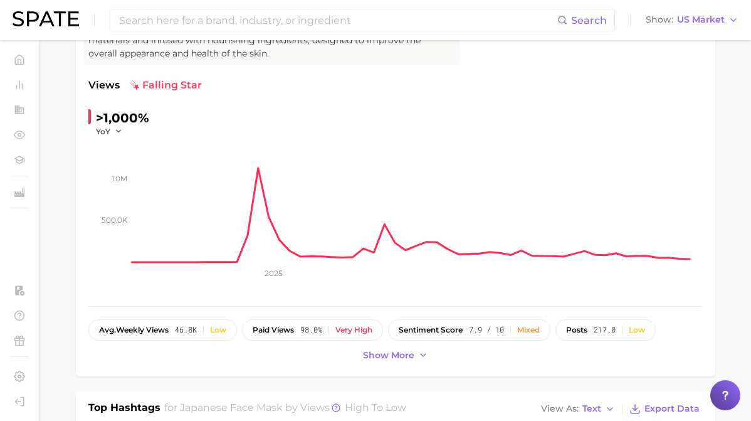
scroll to position [0, 0]
